Goal: Transaction & Acquisition: Obtain resource

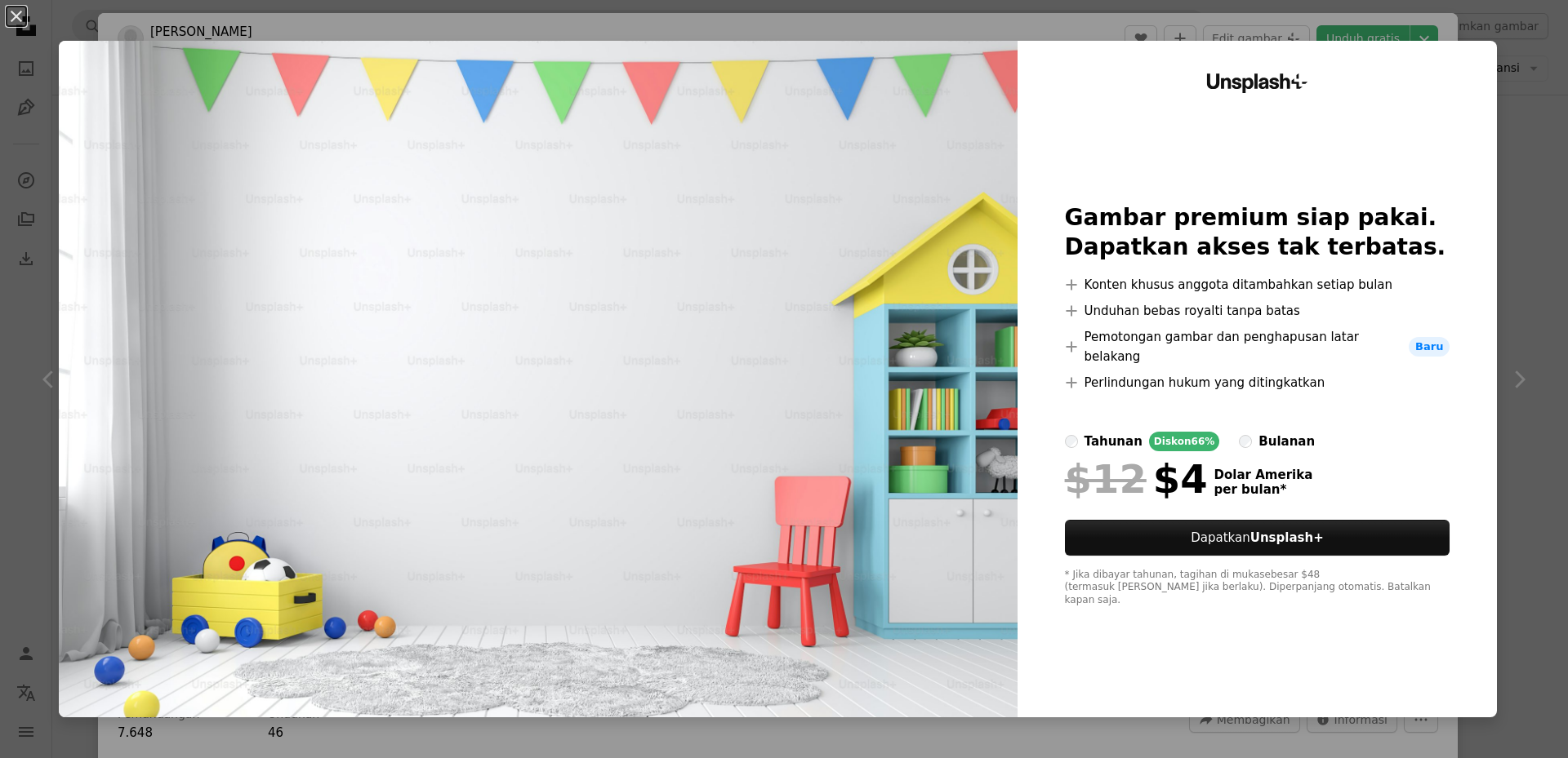
scroll to position [4407, 0]
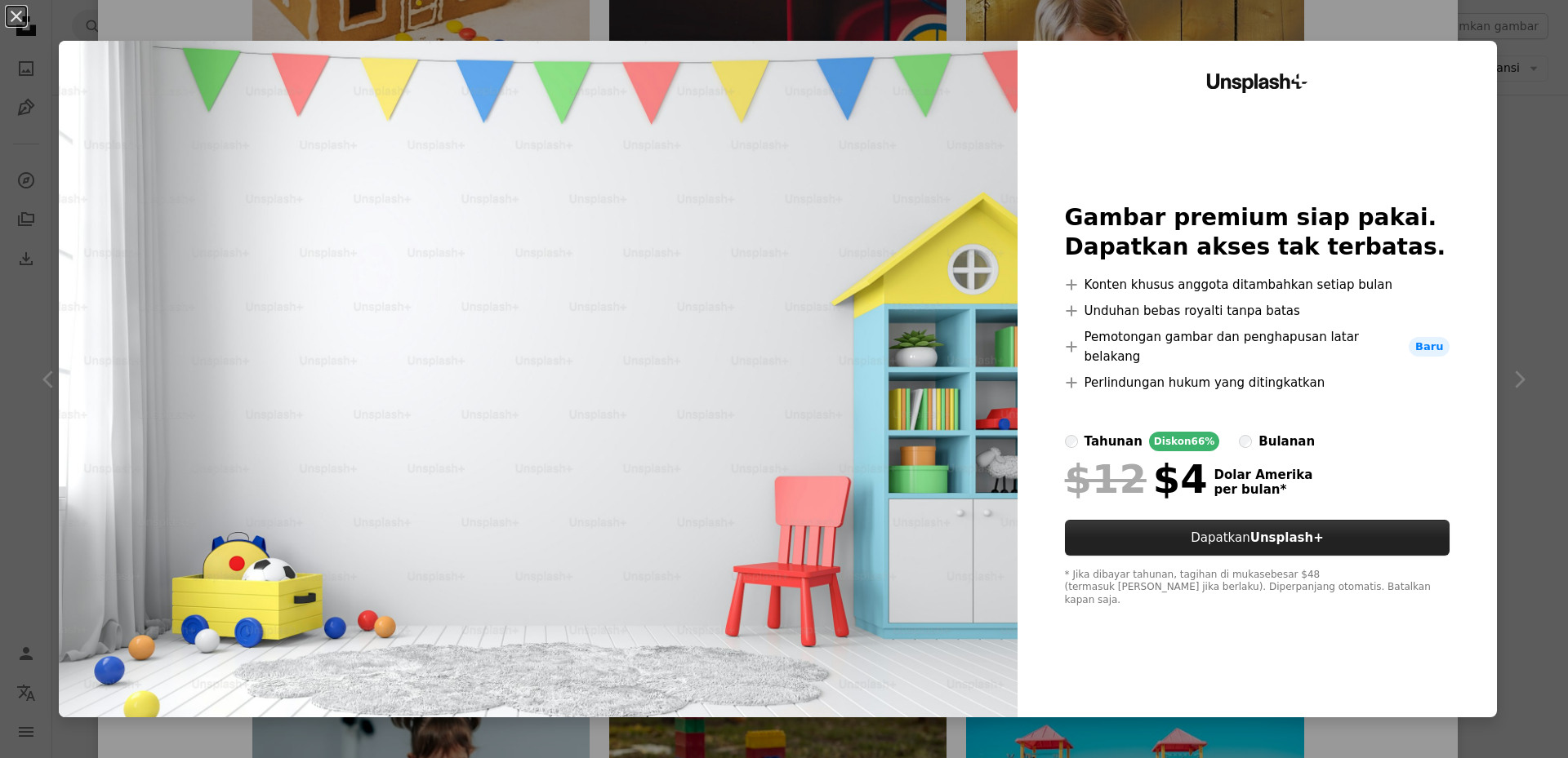
click at [1193, 534] on font "Dapatkan" at bounding box center [1220, 538] width 59 height 15
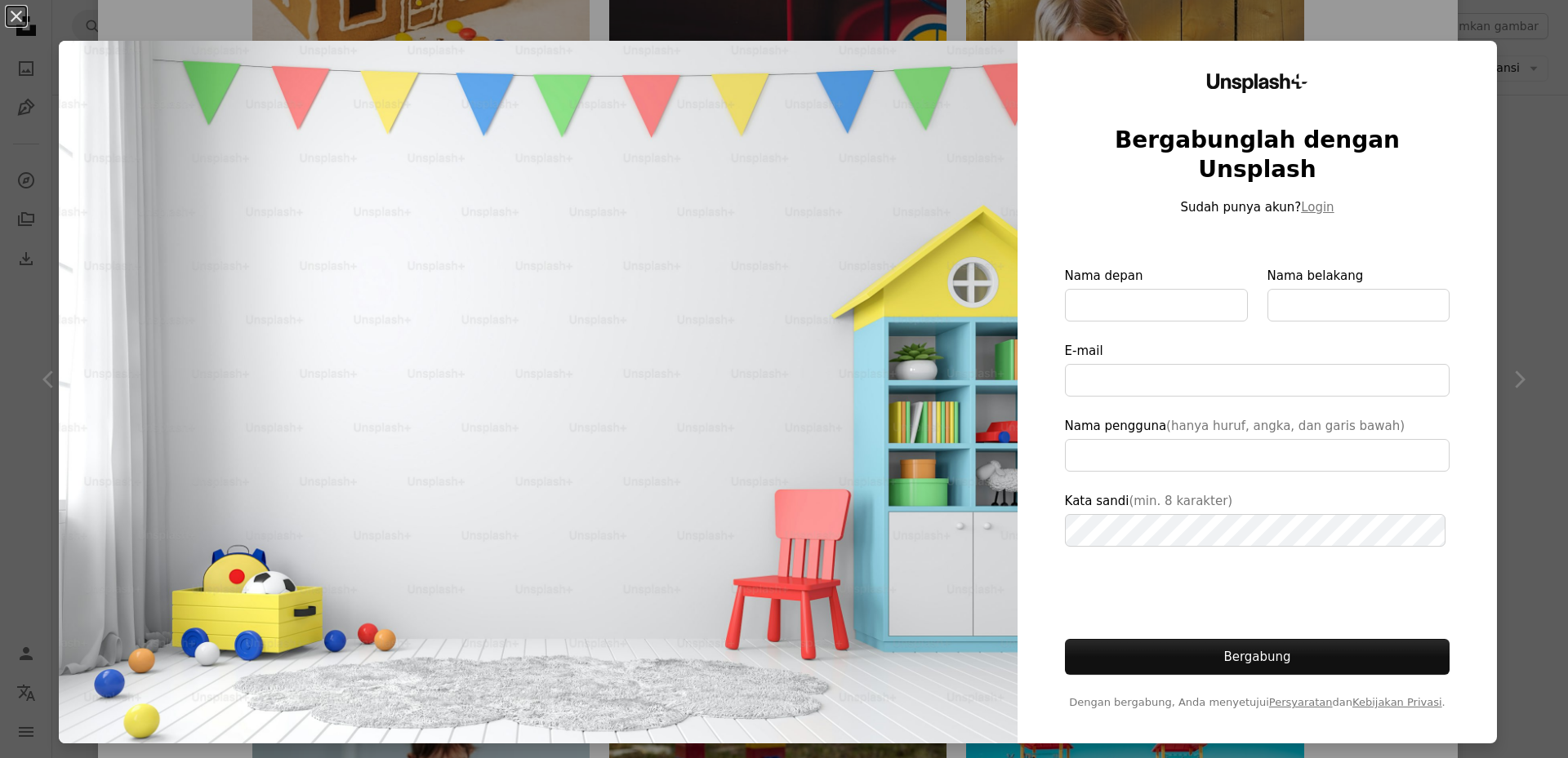
click at [1514, 131] on div "An X shape Unsplash+ Bergabunglah dengan Unsplash Sudah punya akun? Login Nama …" at bounding box center [784, 379] width 1568 height 758
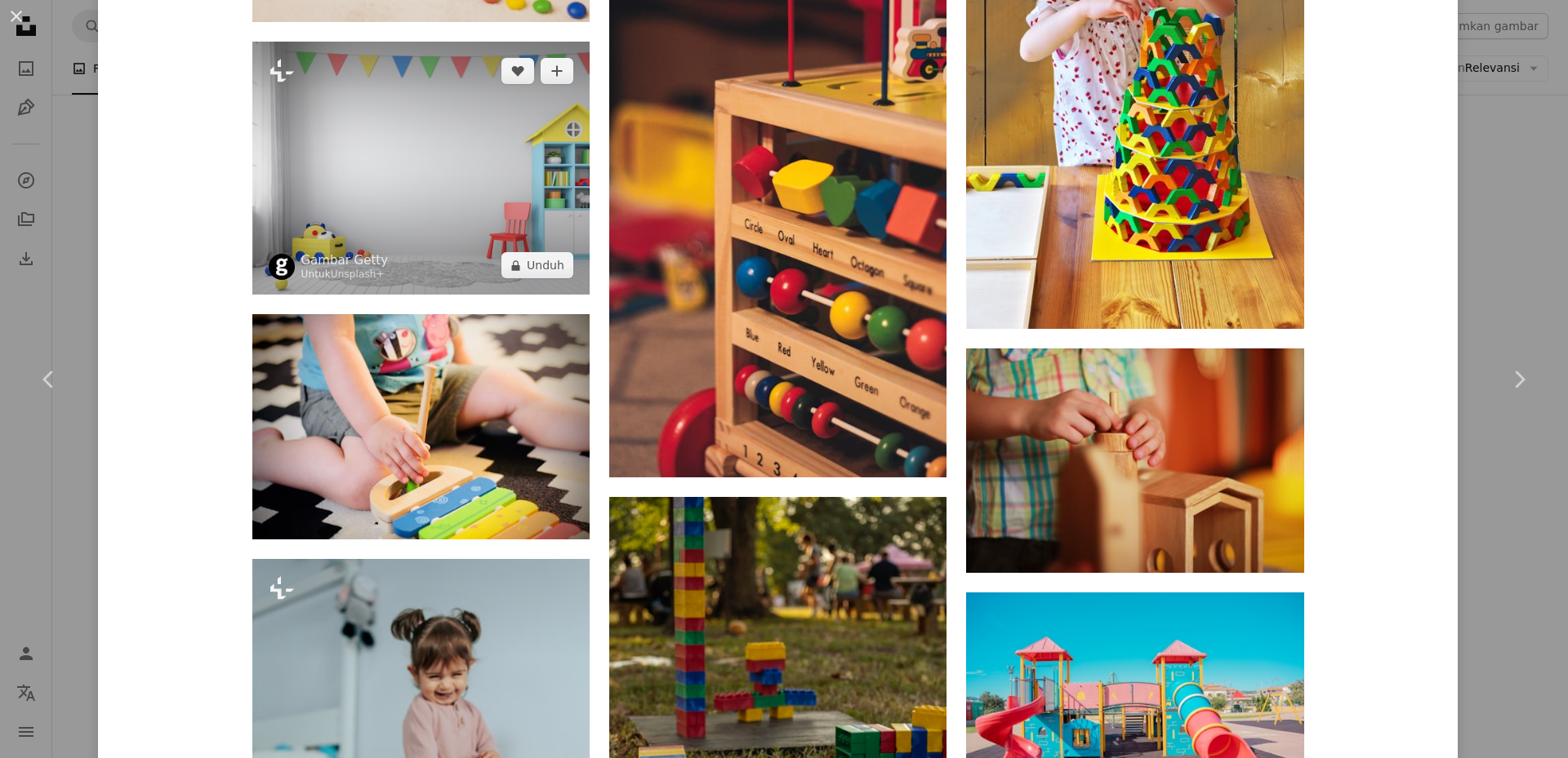
scroll to position [4407, 0]
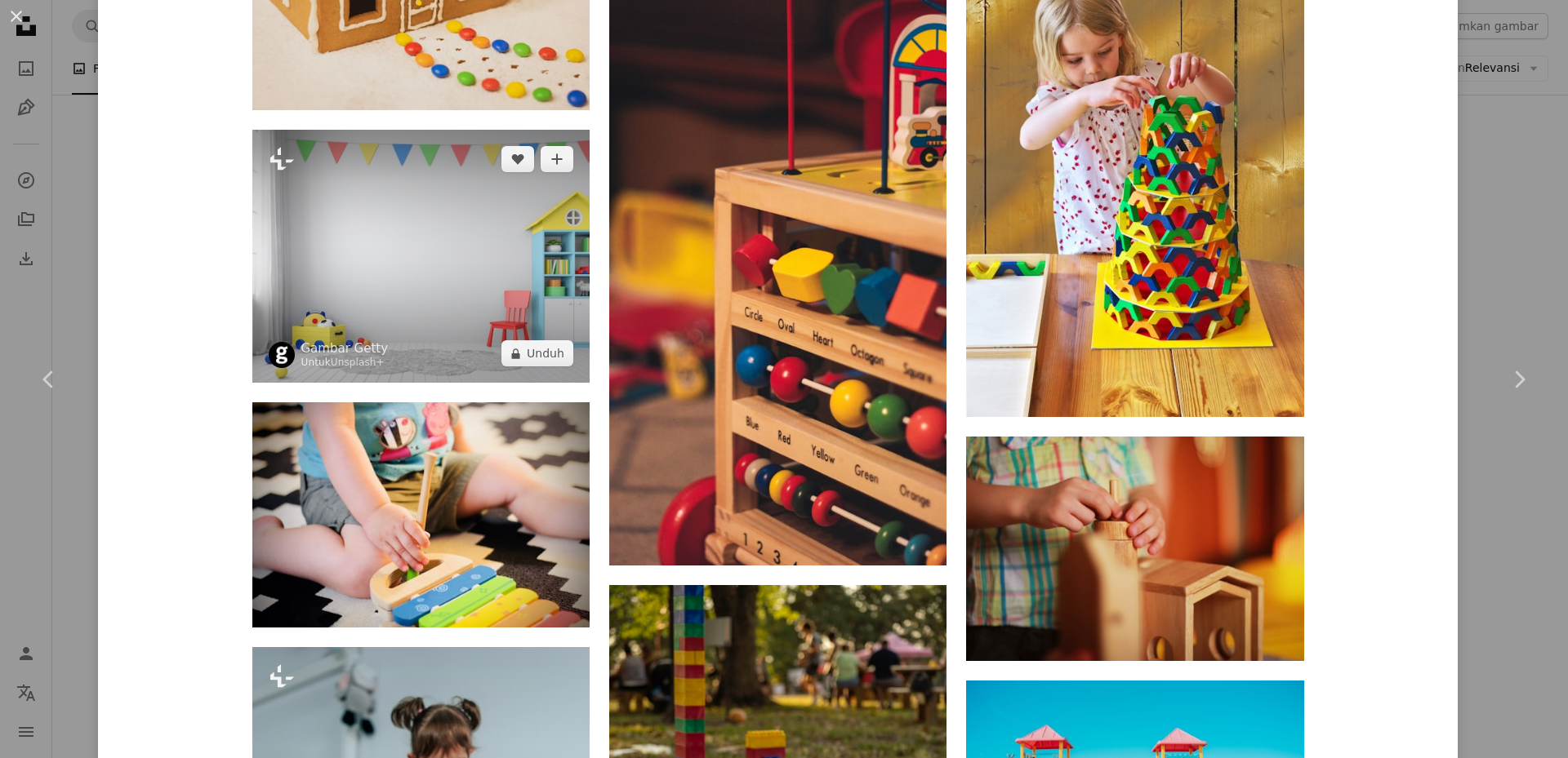
click at [388, 229] on img at bounding box center [421, 256] width 337 height 253
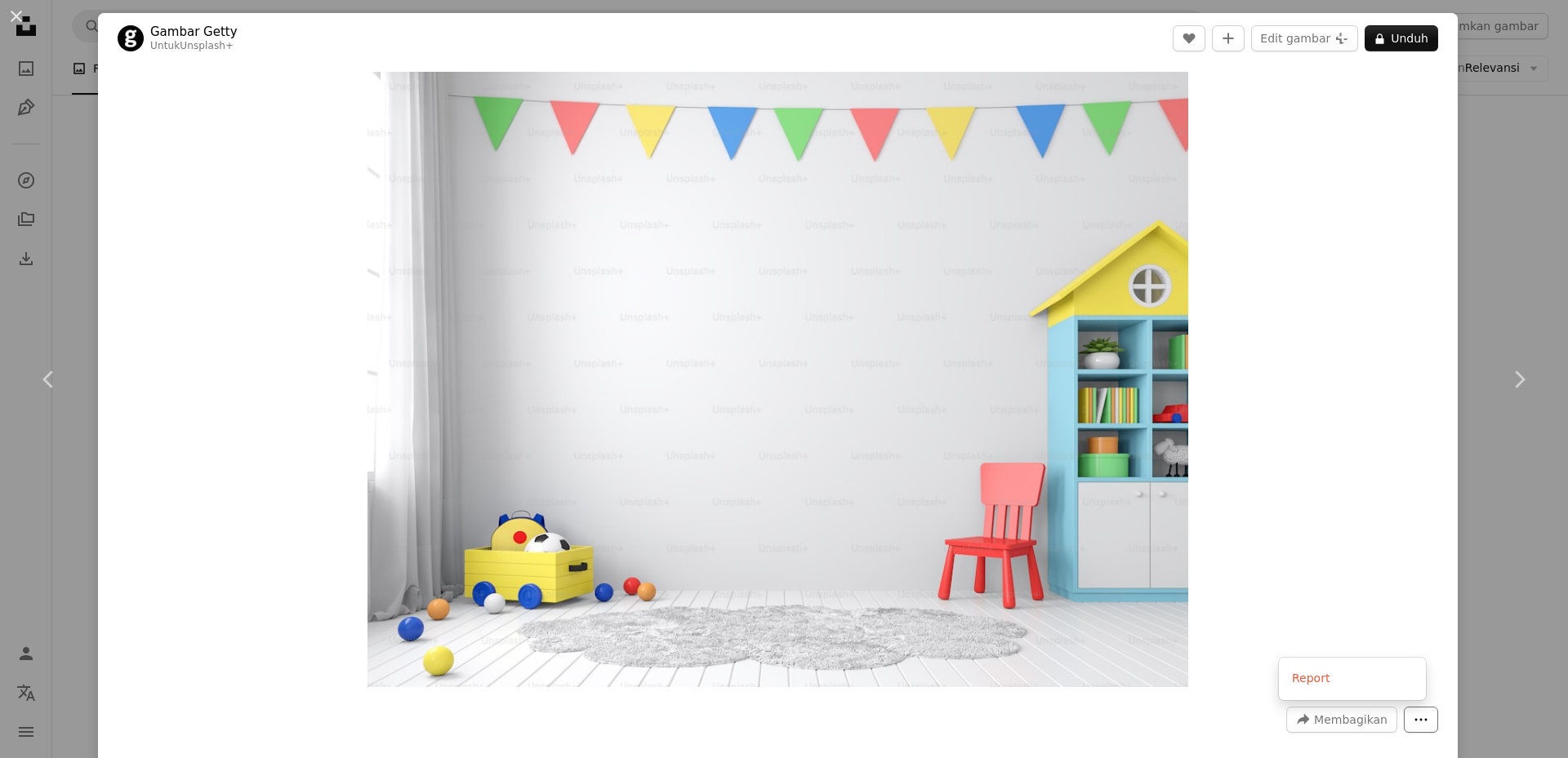
click at [1422, 721] on button "More Actions" at bounding box center [1421, 719] width 34 height 26
click at [1518, 188] on div "An X shape Chevron left Chevron right Gambar Getty Untuk Unsplash+ A heart A pl…" at bounding box center [784, 379] width 1568 height 758
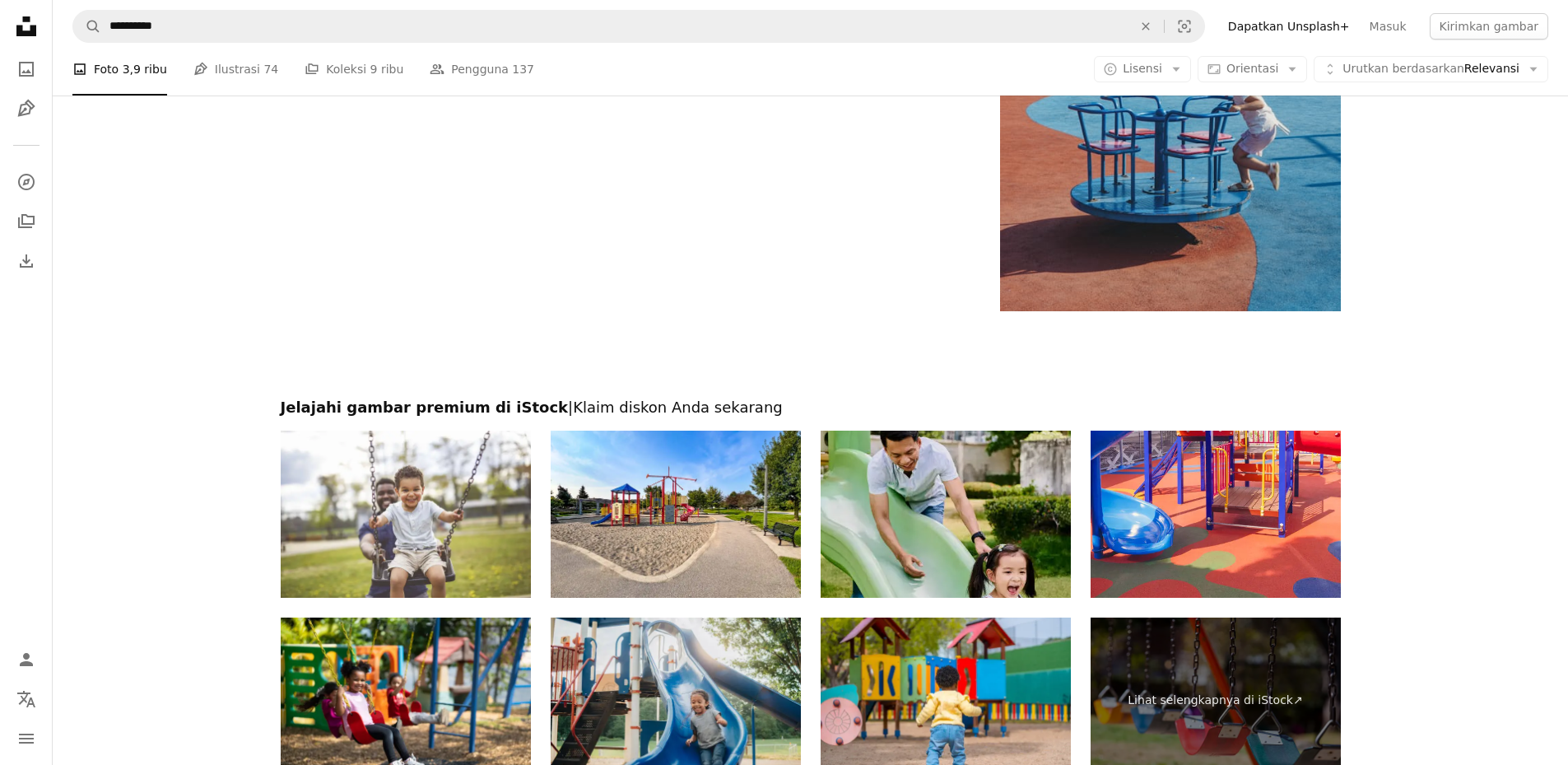
scroll to position [5681, 0]
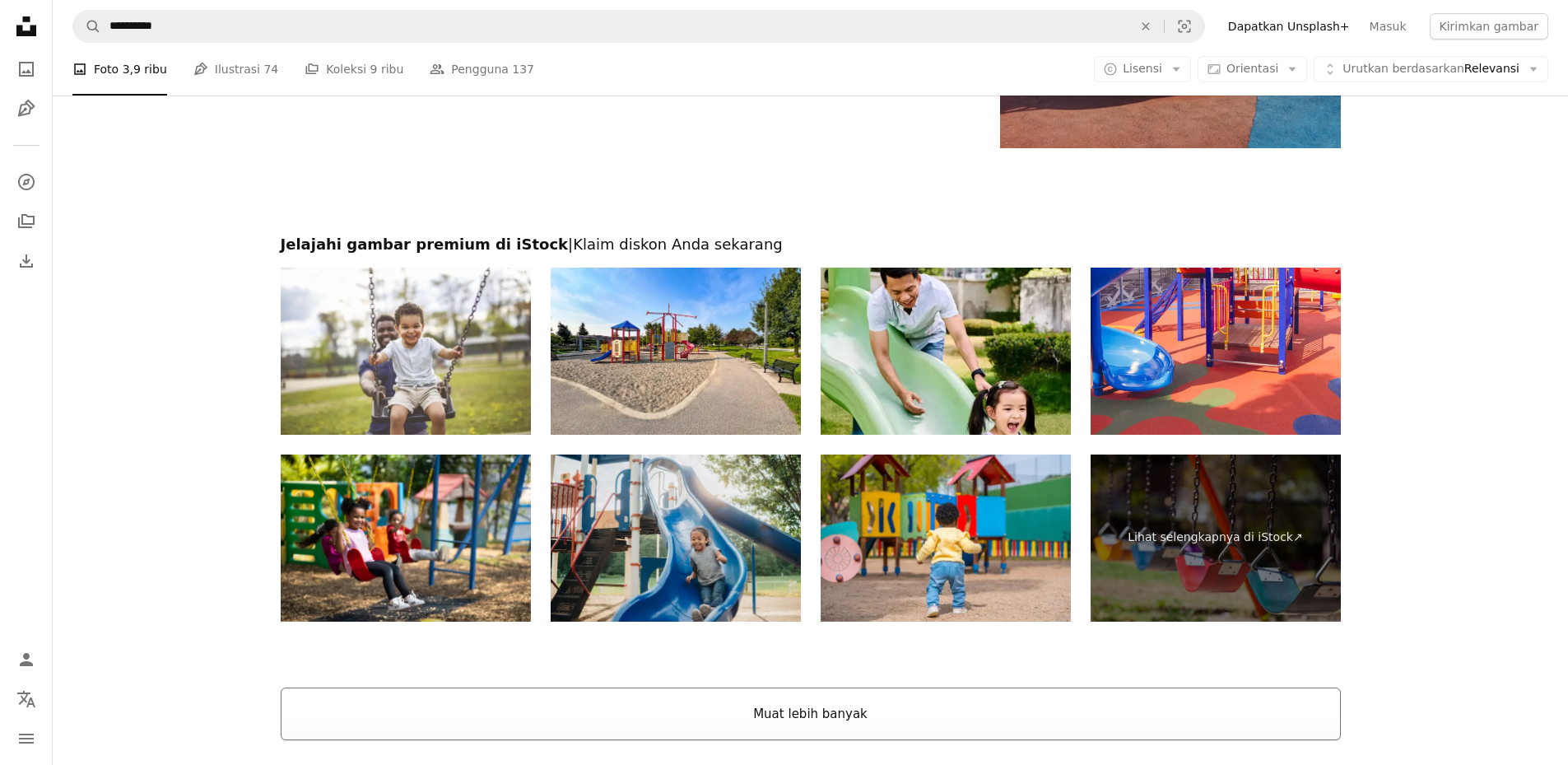
click at [748, 712] on button "Muat lebih banyak" at bounding box center [810, 714] width 1060 height 52
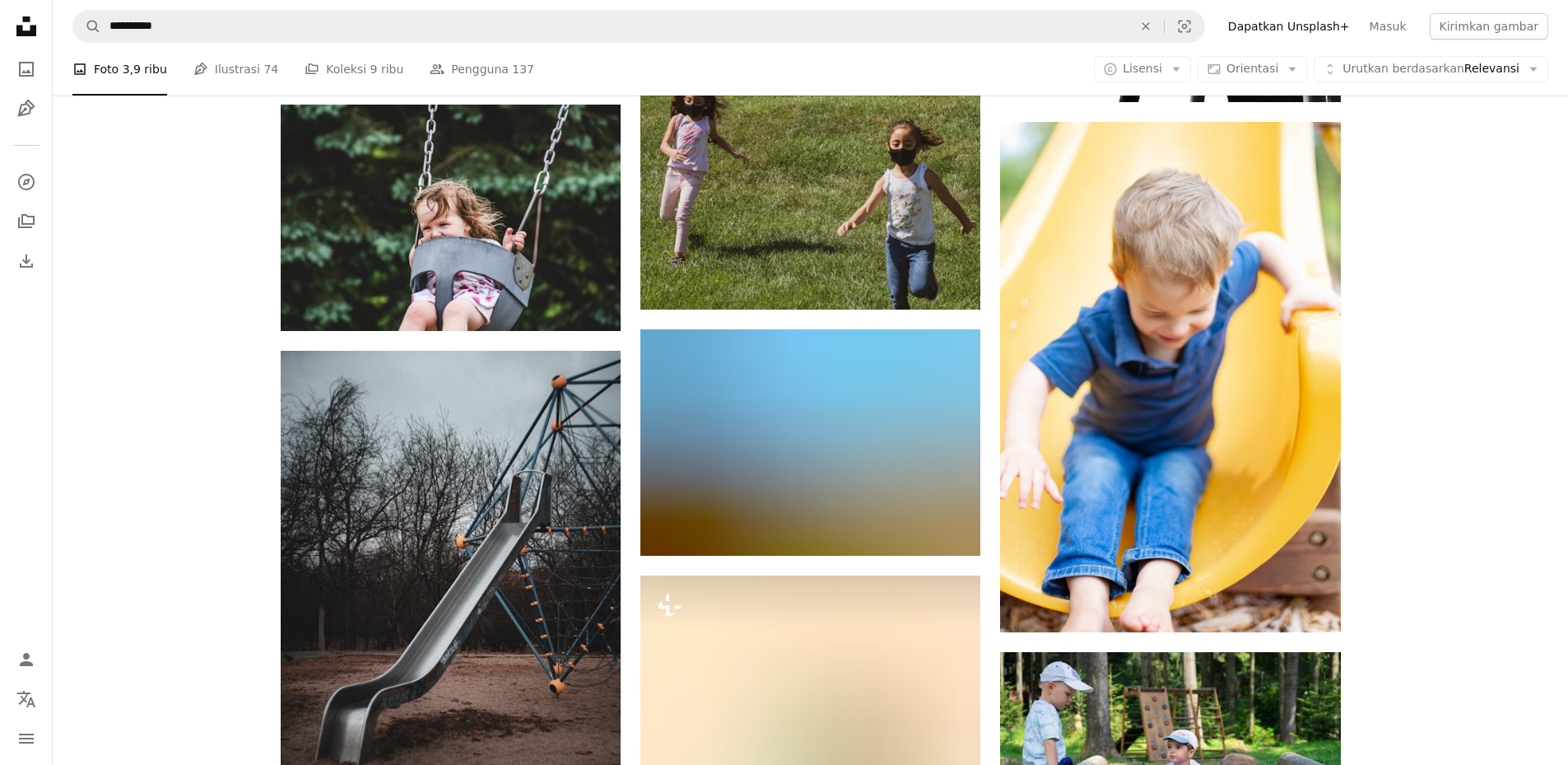
scroll to position [15648, 0]
